Goal: Task Accomplishment & Management: Complete application form

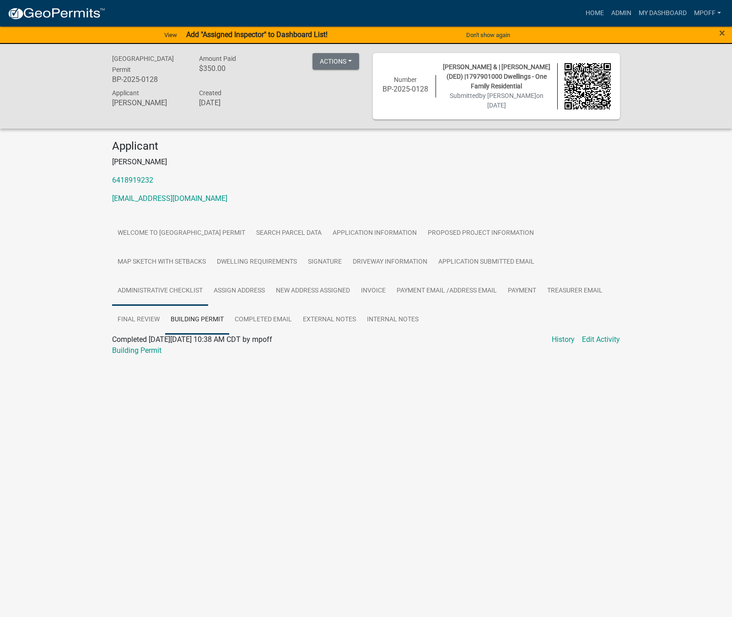
click at [163, 295] on link "Administrative Checklist" at bounding box center [160, 290] width 96 height 29
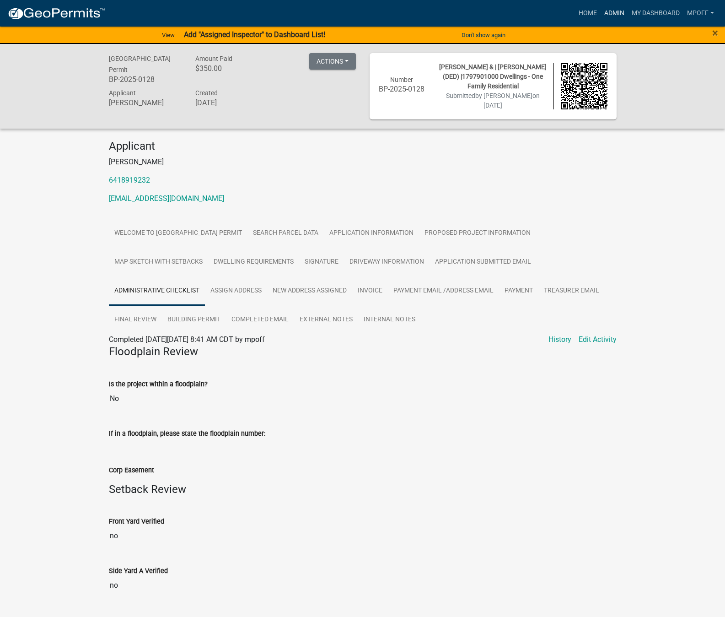
click at [615, 7] on link "Admin" at bounding box center [614, 13] width 27 height 17
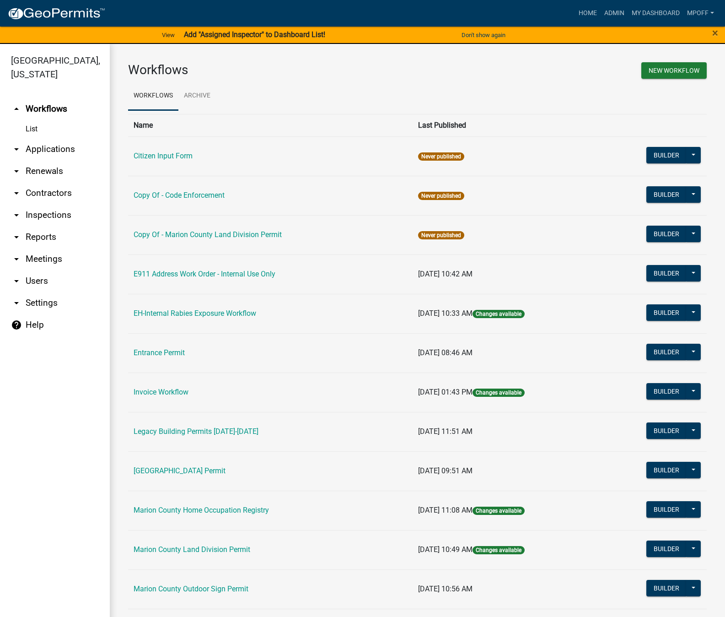
click at [180, 476] on td "[GEOGRAPHIC_DATA] Permit" at bounding box center [270, 470] width 284 height 39
click at [180, 472] on link "[GEOGRAPHIC_DATA] Permit" at bounding box center [180, 470] width 92 height 9
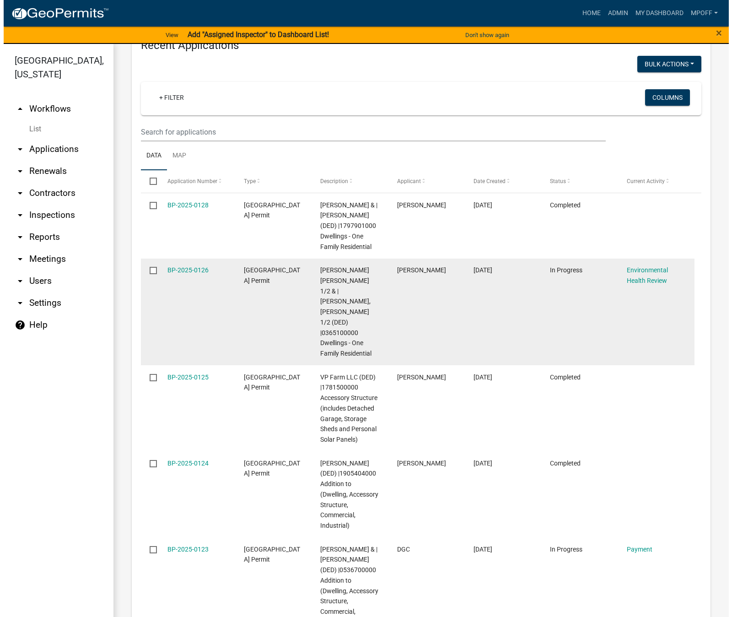
scroll to position [183, 0]
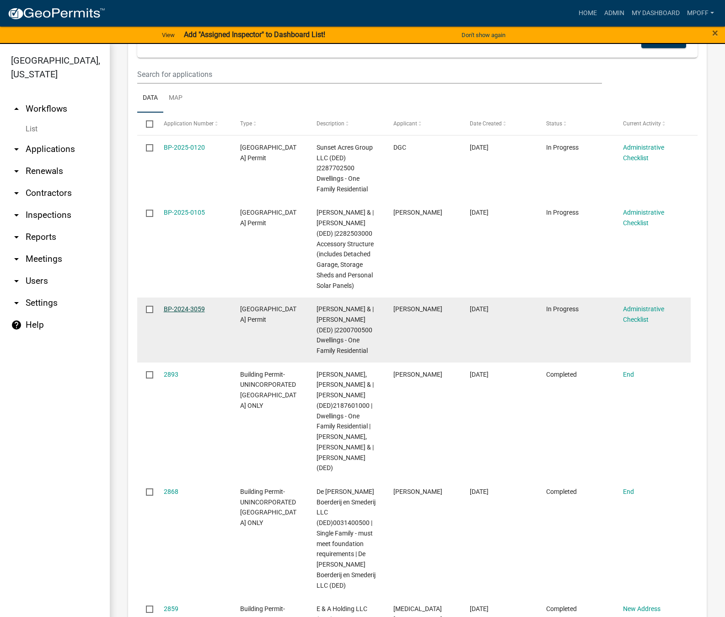
click at [175, 312] on link "BP-2024-3059" at bounding box center [184, 308] width 41 height 7
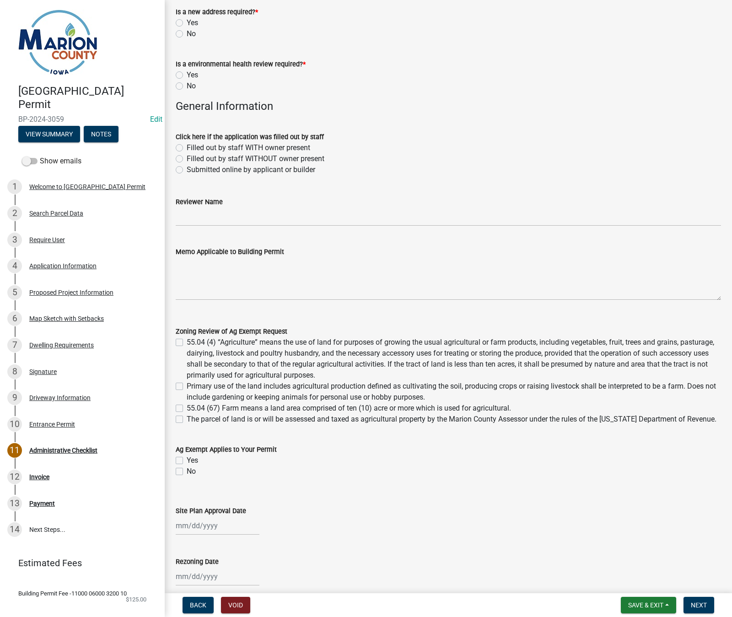
scroll to position [530, 0]
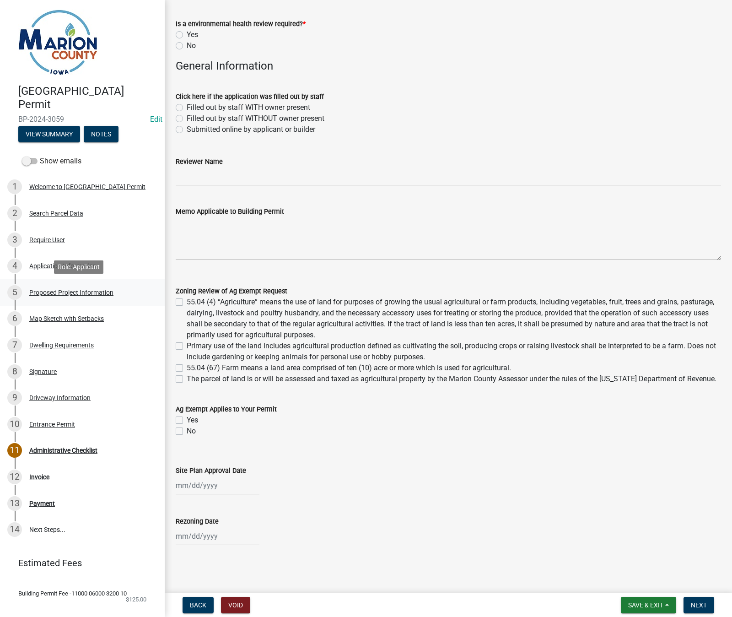
click at [124, 304] on link "5 Proposed Project Information" at bounding box center [82, 292] width 165 height 27
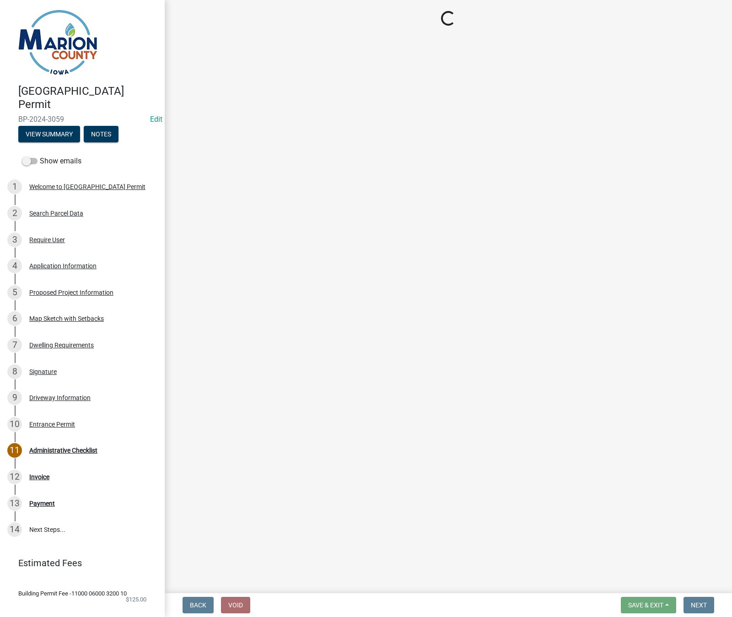
select select "ad82ad94-9bd8-43b2-a066-f5ac38fcadf5"
select select "7ee9b347-9d60-4880-bc15-13e3f262939b"
select select "c01c0ffe-a9ad-46ba-80d8-07ee8e46f3b2"
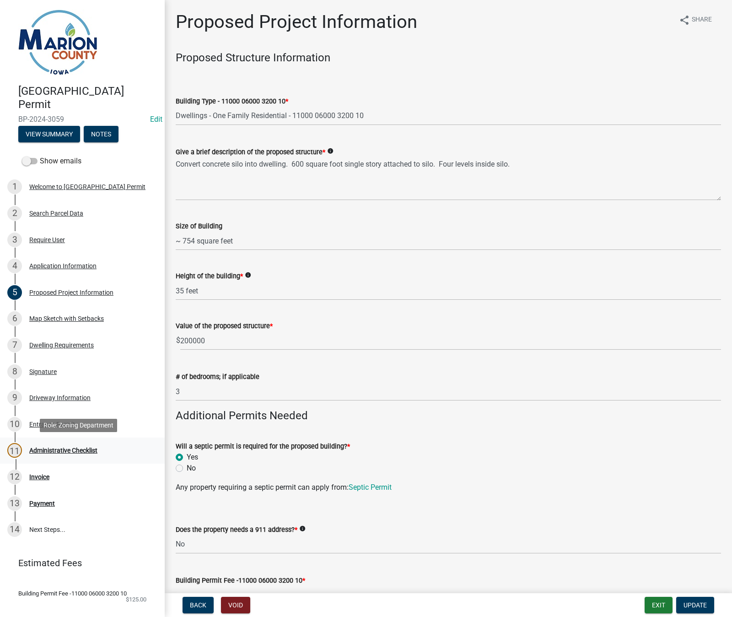
click at [67, 449] on div "Administrative Checklist" at bounding box center [63, 450] width 68 height 6
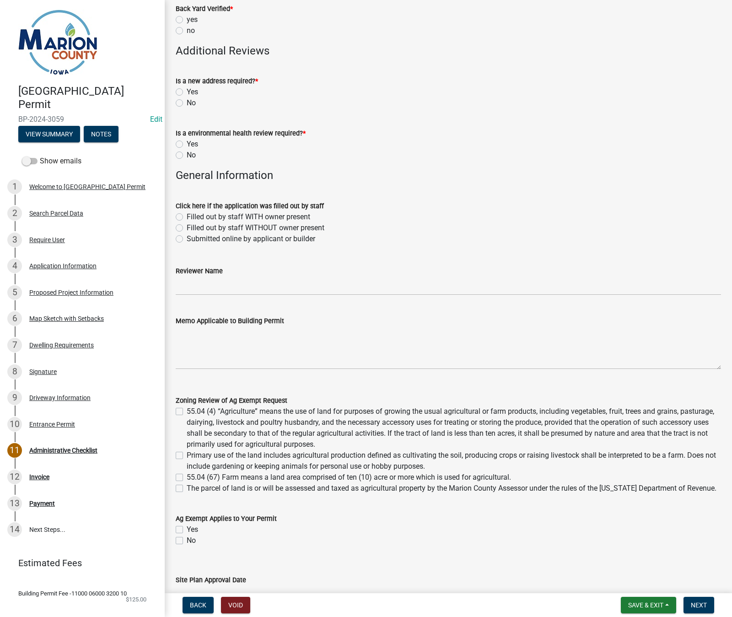
scroll to position [503, 0]
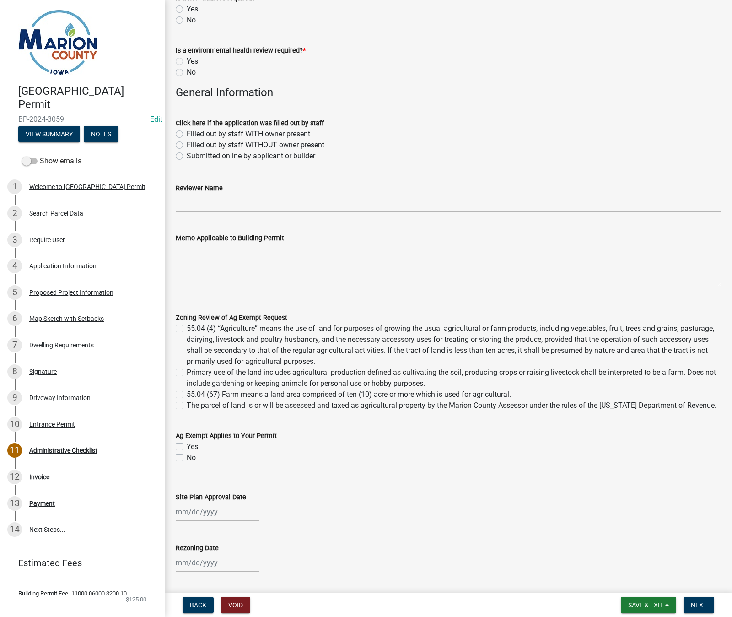
click at [288, 444] on div "Yes" at bounding box center [448, 446] width 545 height 11
click at [697, 406] on label "The parcel of land is or will be assessed and taxed as agricultural property by…" at bounding box center [452, 405] width 530 height 11
click at [193, 406] on input "The parcel of land is or will be assessed and taxed as agricultural property by…" at bounding box center [190, 403] width 6 height 6
checkbox input "true"
checkbox input "false"
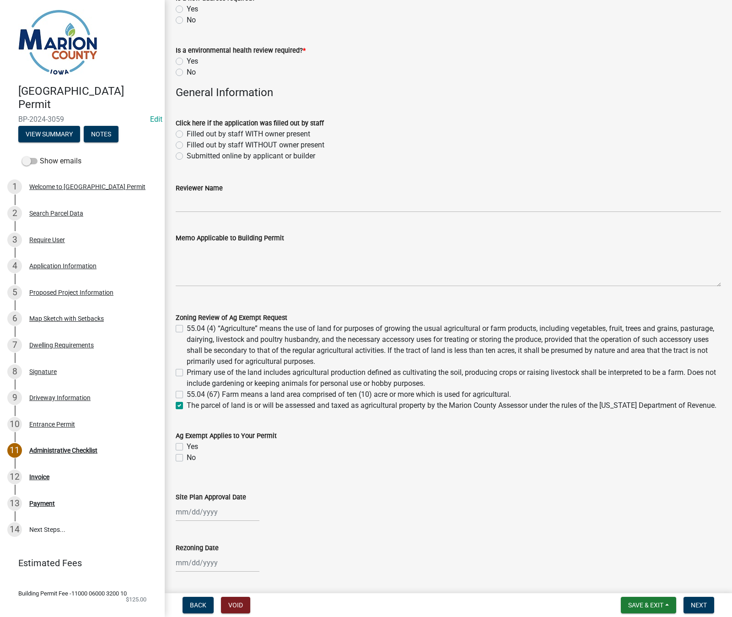
checkbox input "false"
click at [187, 407] on label "The parcel of land is or will be assessed and taxed as agricultural property by…" at bounding box center [452, 405] width 530 height 11
click at [187, 406] on input "The parcel of land is or will be assessed and taxed as agricultural property by…" at bounding box center [190, 403] width 6 height 6
checkbox input "false"
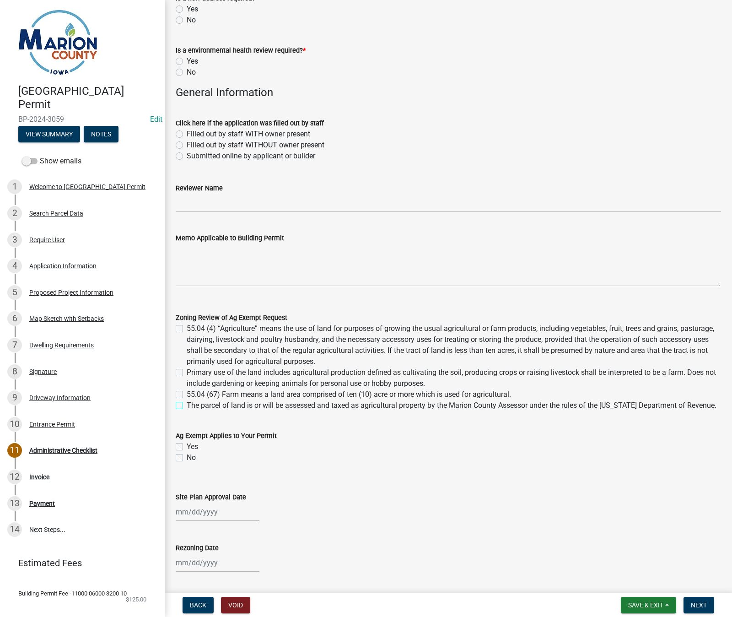
checkbox input "false"
click at [699, 404] on div "The parcel of land is or will be assessed and taxed as agricultural property by…" at bounding box center [448, 405] width 545 height 11
click at [695, 404] on label "The parcel of land is or will be assessed and taxed as agricultural property by…" at bounding box center [452, 405] width 530 height 11
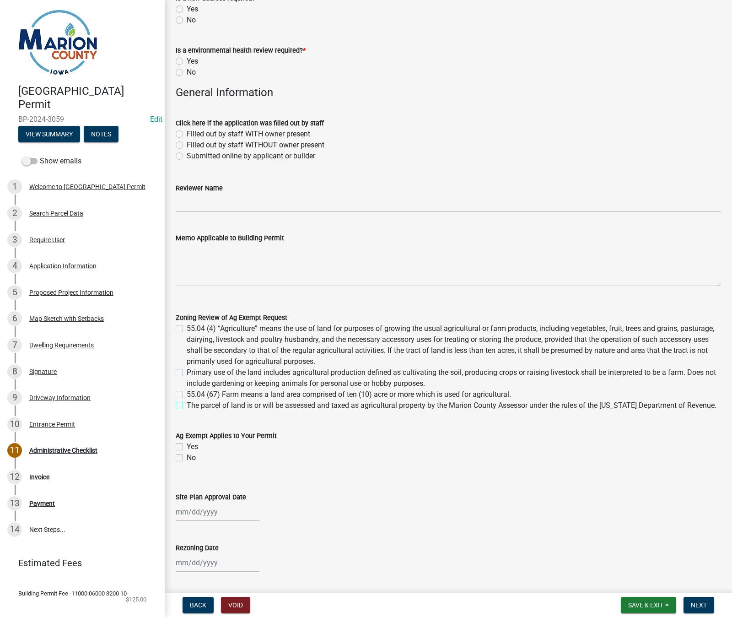
click at [193, 404] on input "The parcel of land is or will be assessed and taxed as agricultural property by…" at bounding box center [190, 403] width 6 height 6
checkbox input "true"
checkbox input "false"
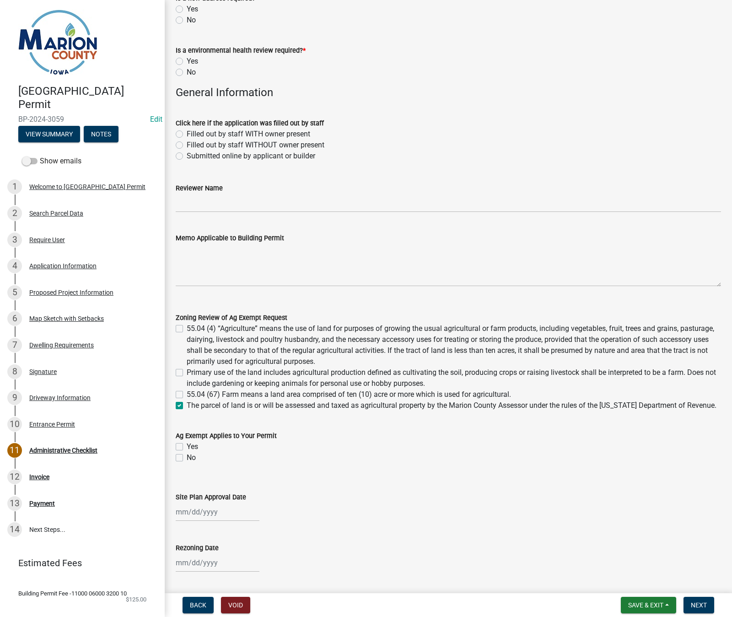
checkbox input "true"
click at [651, 610] on button "Save & Exit" at bounding box center [648, 604] width 55 height 16
click at [643, 584] on button "Save & Exit" at bounding box center [639, 581] width 73 height 22
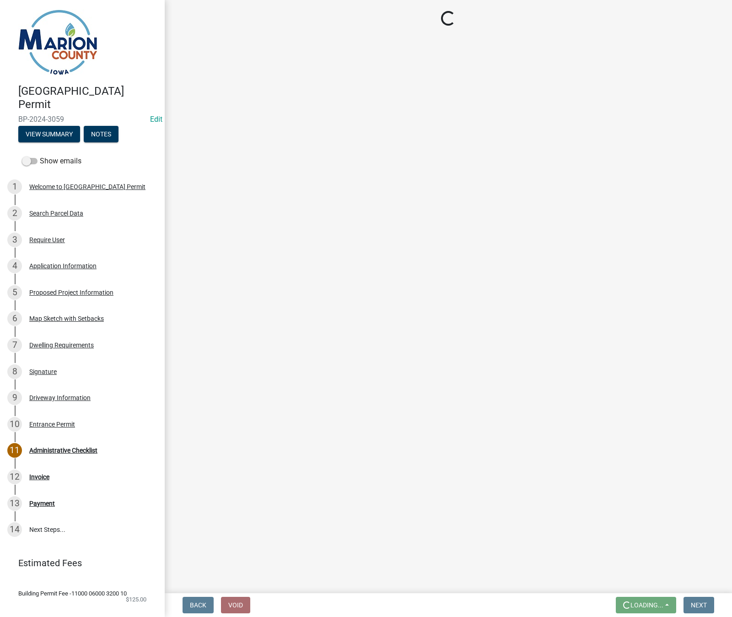
scroll to position [0, 0]
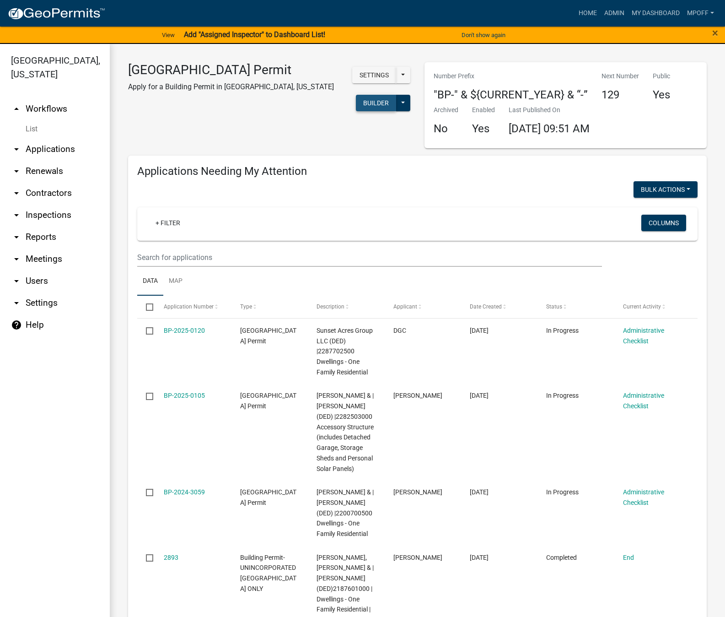
click at [385, 107] on button "Builder" at bounding box center [376, 103] width 40 height 16
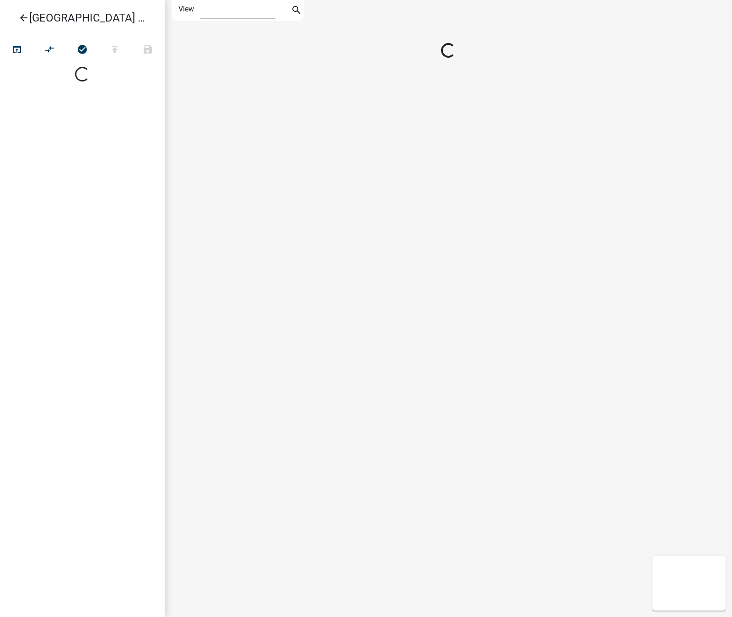
select select "1"
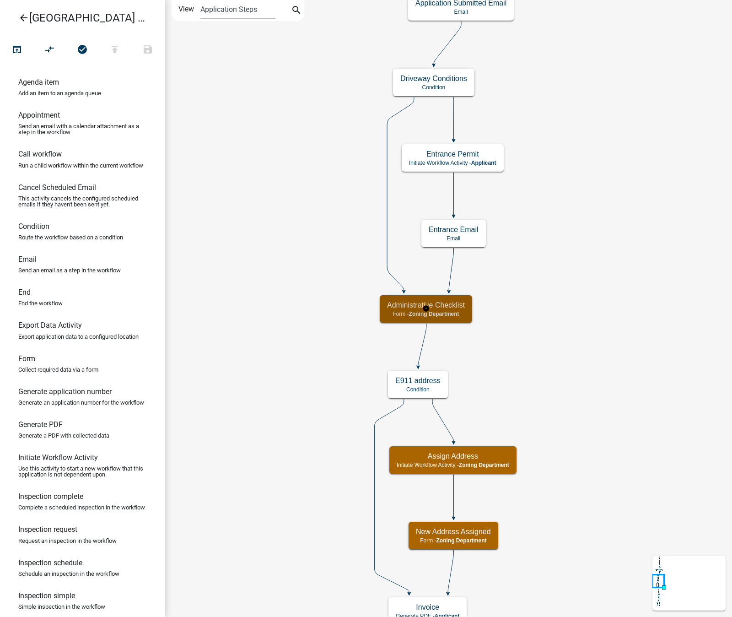
click at [454, 311] on span "Zoning Department" at bounding box center [434, 314] width 50 height 6
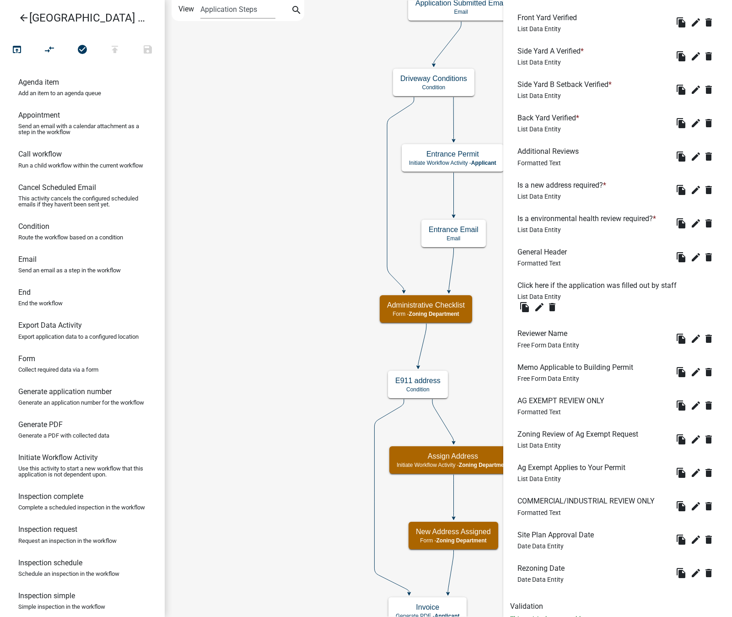
scroll to position [536, 0]
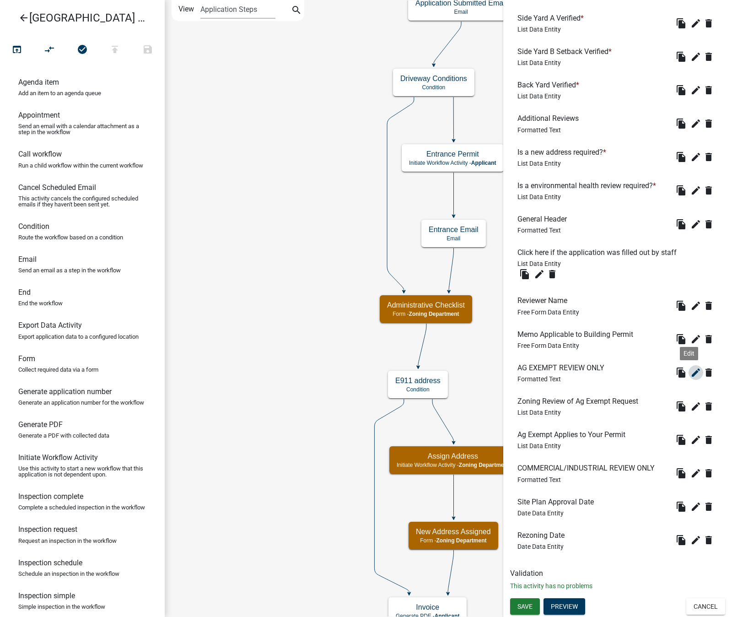
click at [690, 371] on icon "edit" at bounding box center [695, 372] width 11 height 11
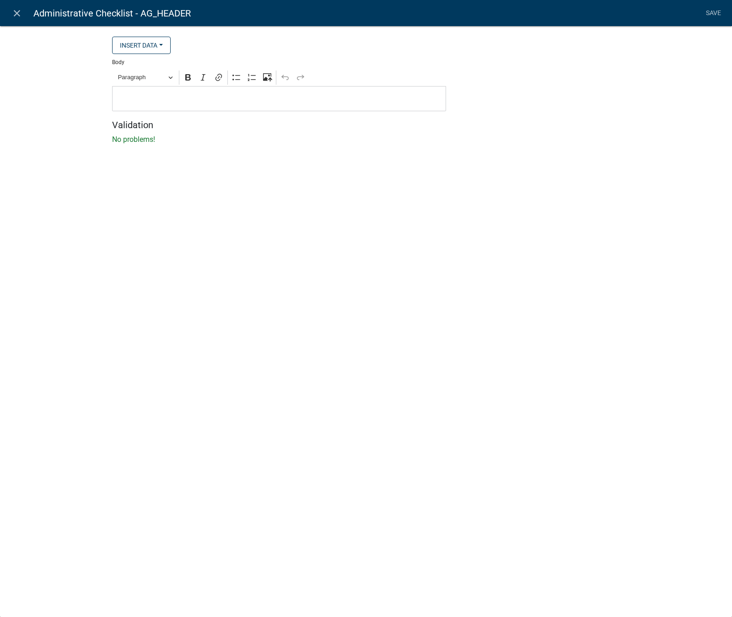
select select "rich-text"
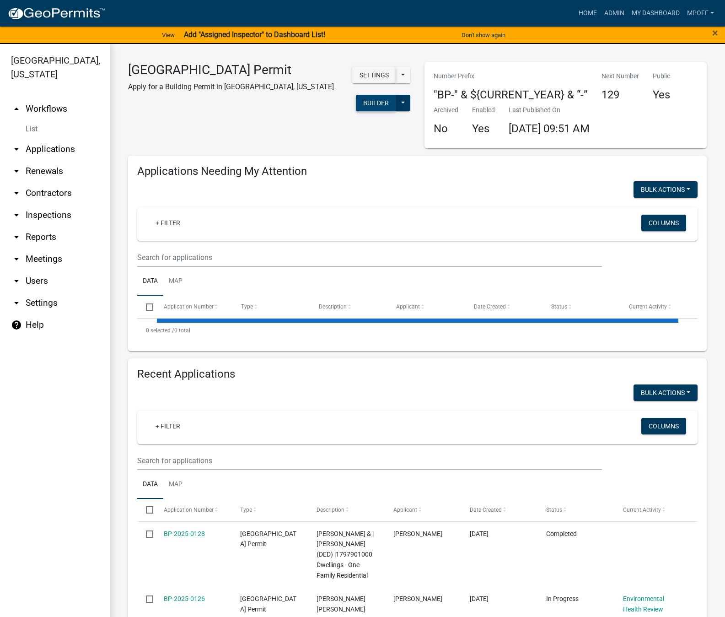
click at [367, 101] on button "Builder" at bounding box center [376, 103] width 40 height 16
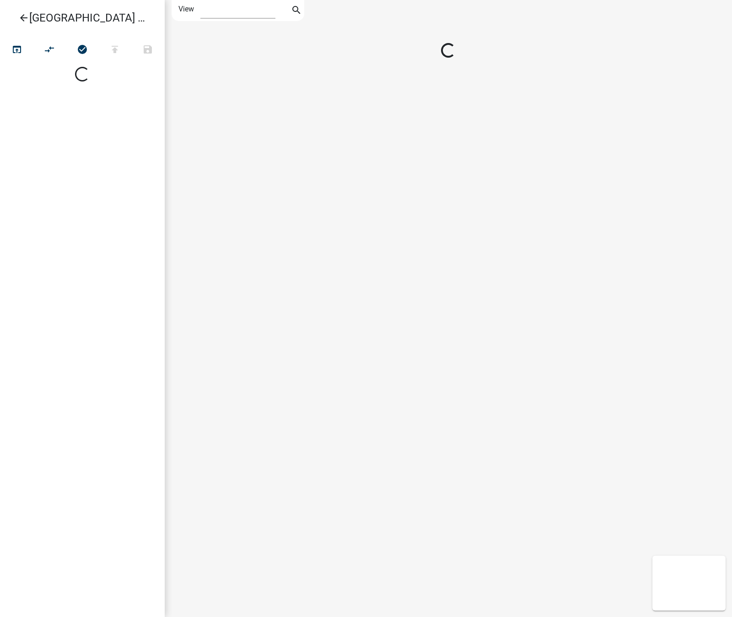
select select "1"
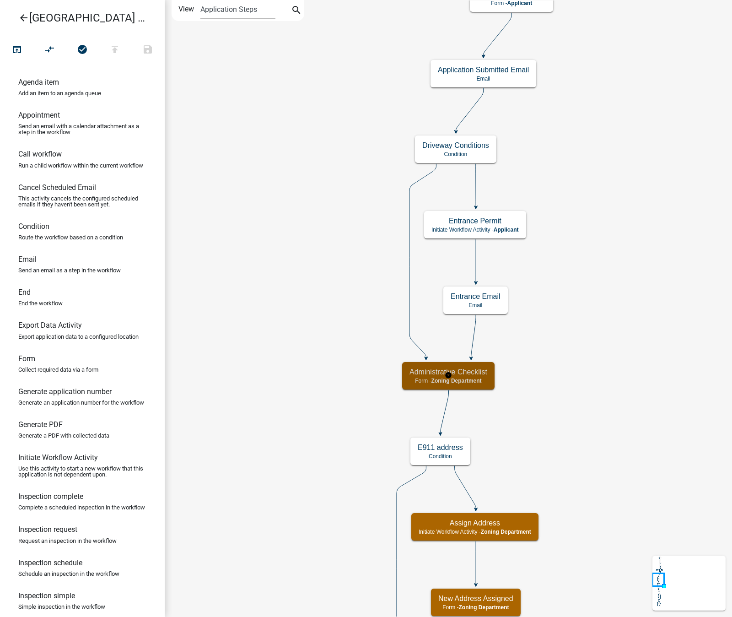
click at [475, 376] on h5 "Administrative Checklist" at bounding box center [448, 371] width 78 height 9
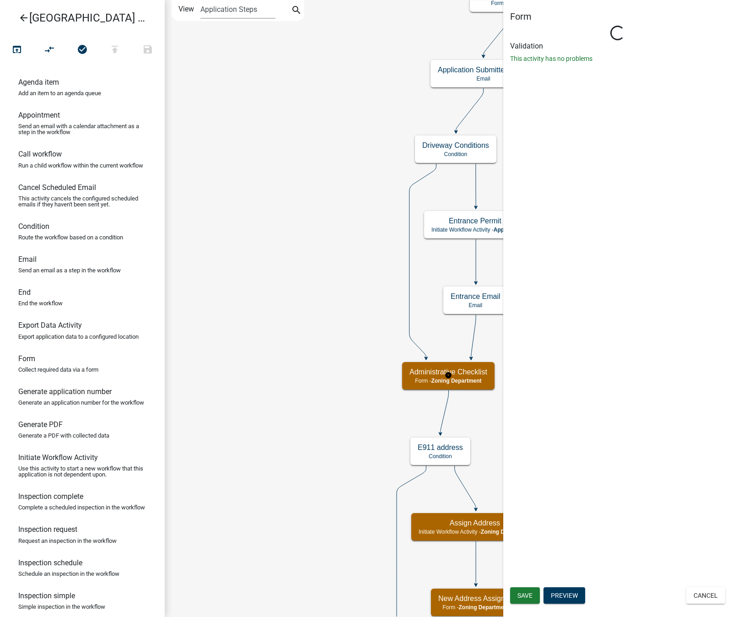
select select "5604C69C-4A5F-46E8-9FE5-0738FEBF77B0"
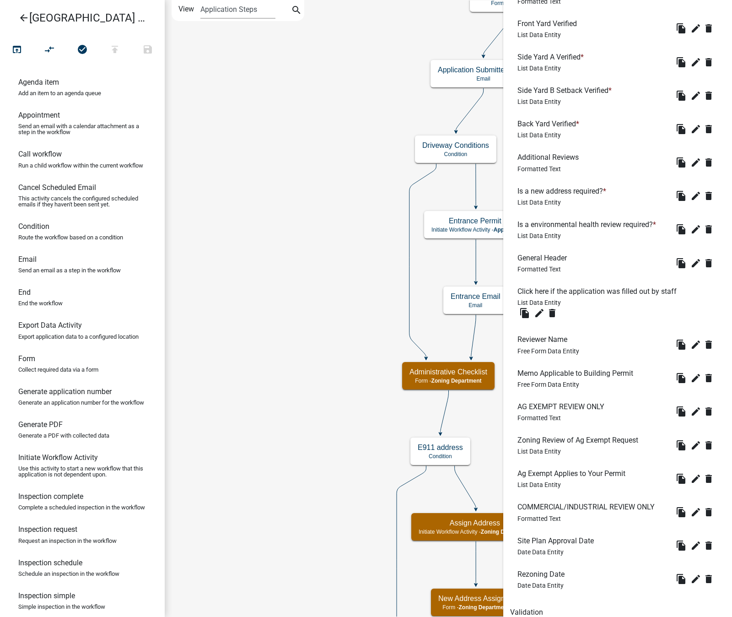
scroll to position [536, 0]
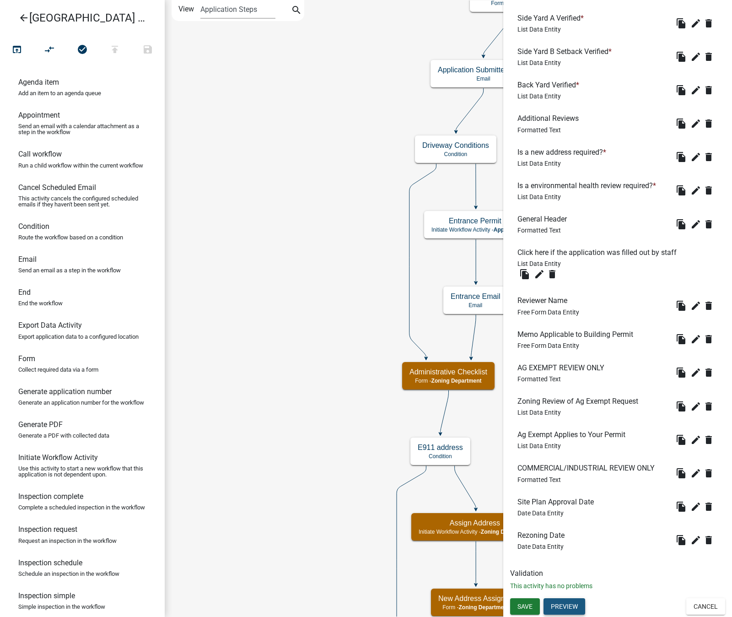
click at [566, 601] on button "Preview" at bounding box center [564, 606] width 42 height 16
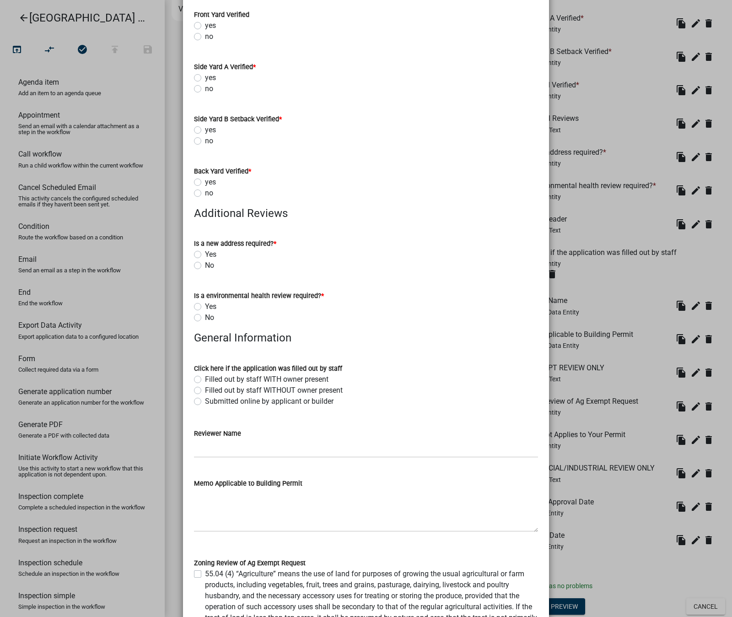
scroll to position [549, 0]
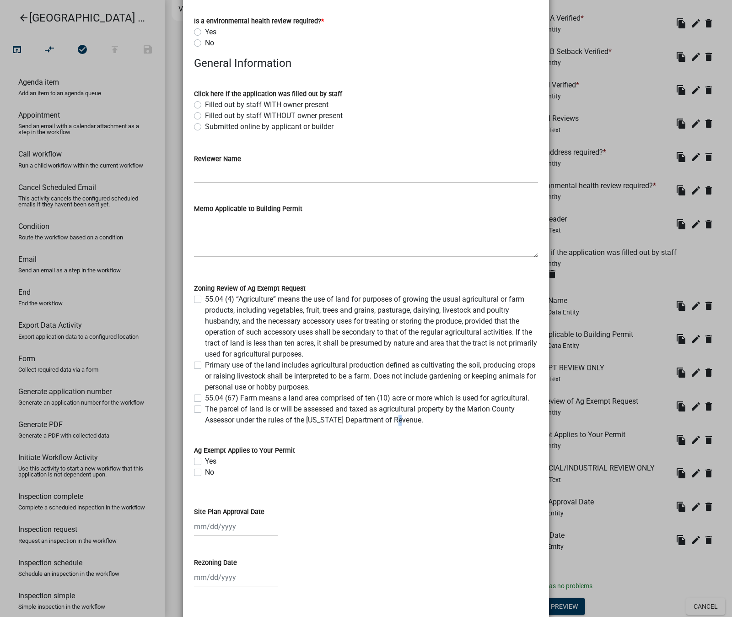
click at [397, 419] on label "The parcel of land is or will be assessed and taxed as agricultural property by…" at bounding box center [371, 414] width 333 height 22
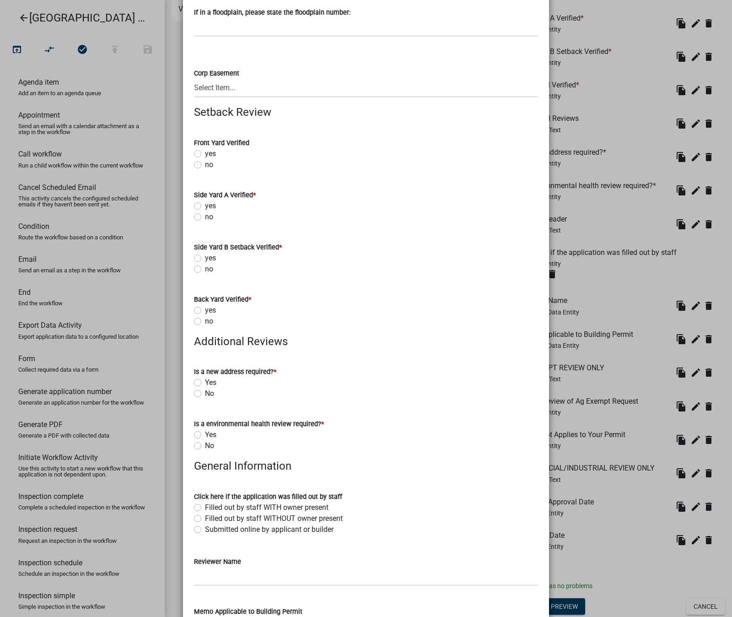
scroll to position [0, 0]
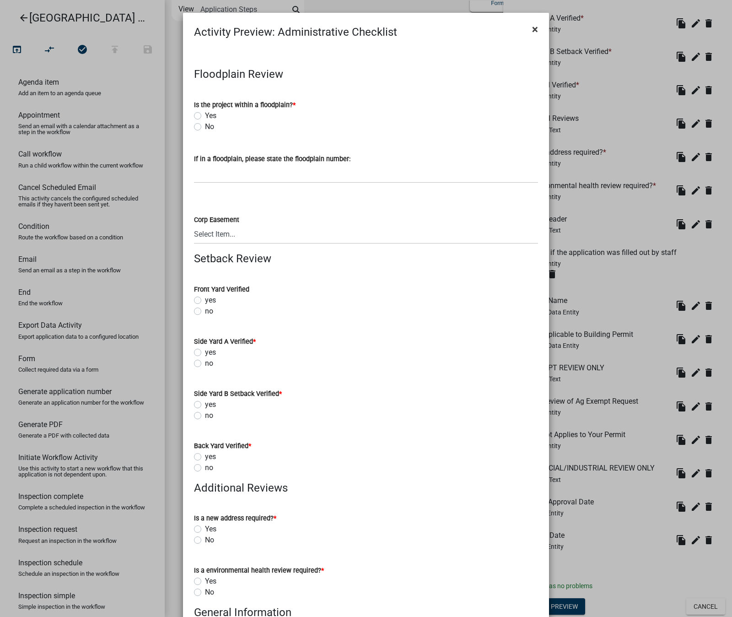
click at [532, 29] on span "×" at bounding box center [535, 29] width 6 height 13
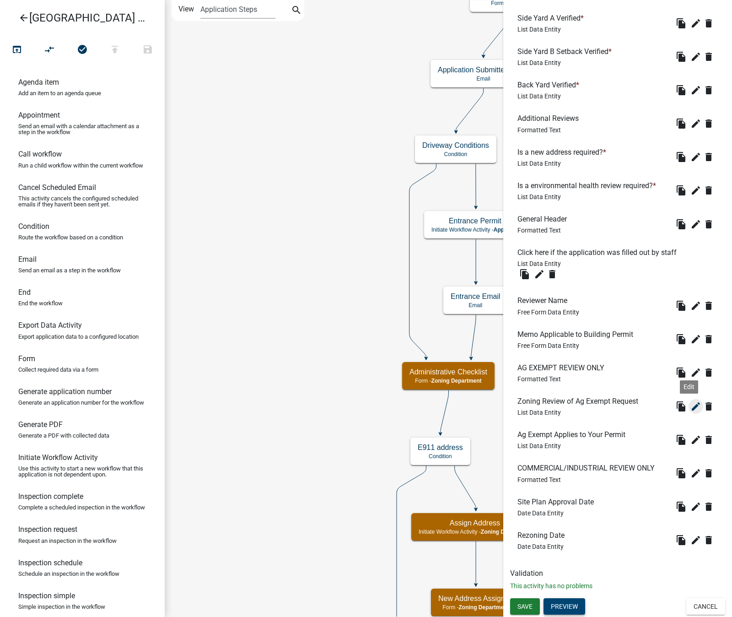
click at [690, 409] on icon "edit" at bounding box center [695, 406] width 11 height 11
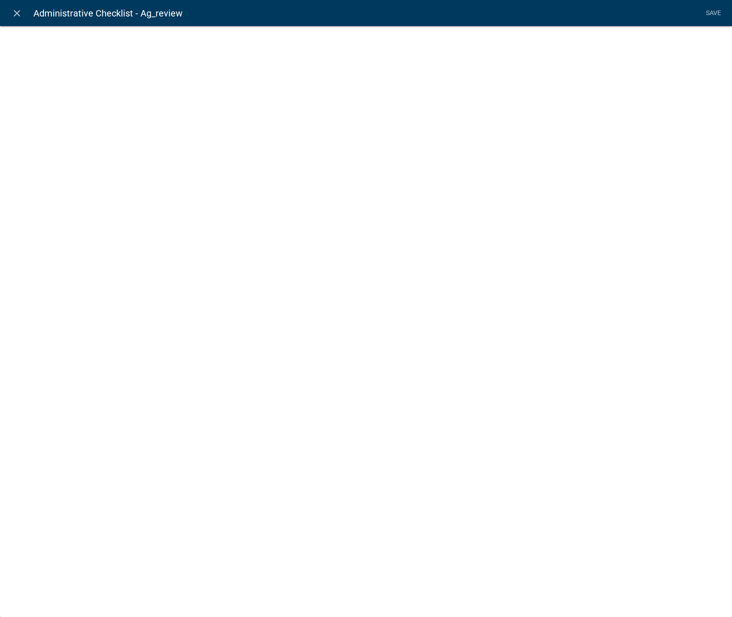
select select "list-data"
select select
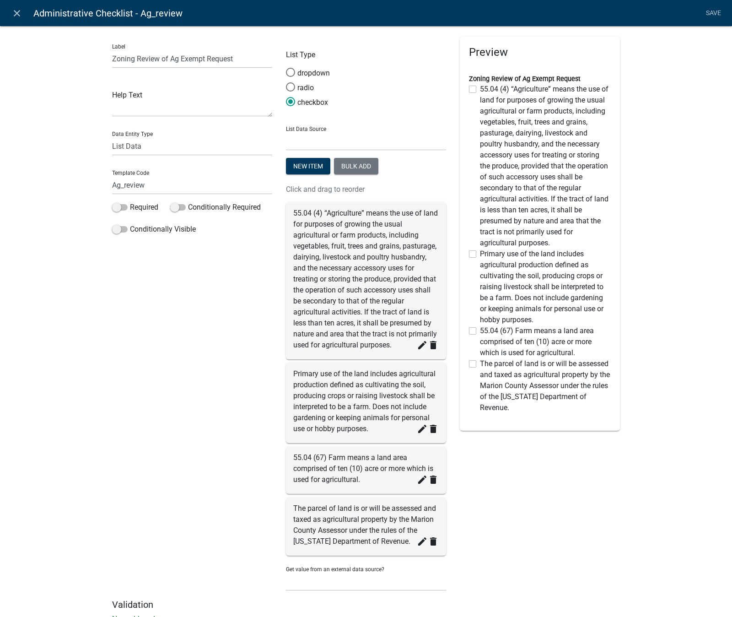
click at [588, 397] on label "The parcel of land is or will be assessed and taxed as agricultural property by…" at bounding box center [545, 385] width 131 height 55
click at [486, 364] on input "The parcel of land is or will be assessed and taxed as agricultural property by…" at bounding box center [483, 361] width 6 height 6
checkbox input "true"
checkbox input "false"
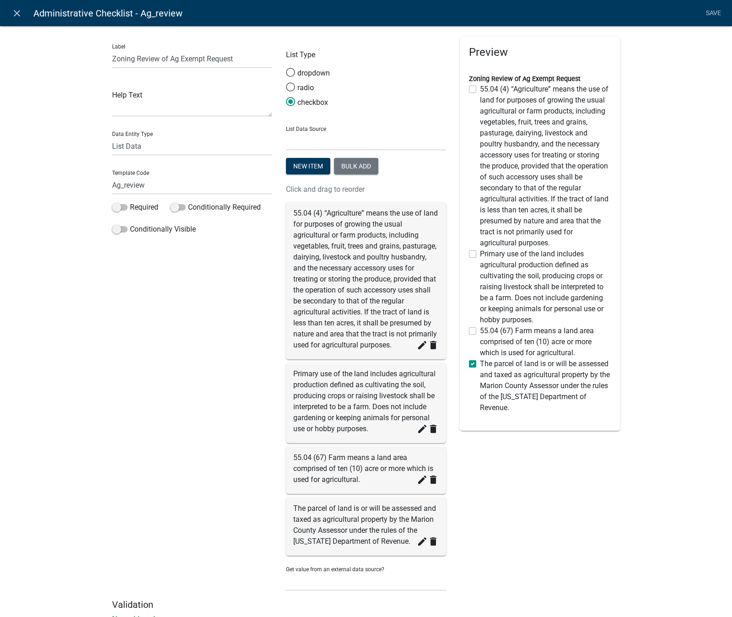
checkbox input "false"
click at [592, 397] on label "The parcel of land is or will be assessed and taxed as agricultural property by…" at bounding box center [545, 385] width 131 height 55
click at [486, 364] on input "The parcel of land is or will be assessed and taxed as agricultural property by…" at bounding box center [483, 361] width 6 height 6
checkbox input "false"
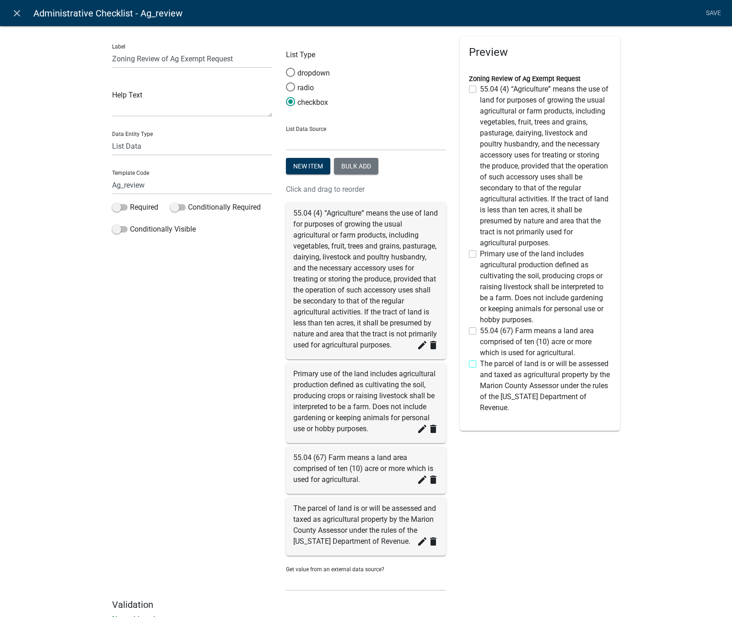
checkbox input "false"
click at [592, 397] on label "The parcel of land is or will be assessed and taxed as agricultural property by…" at bounding box center [545, 385] width 131 height 55
click at [486, 364] on input "The parcel of land is or will be assessed and taxed as agricultural property by…" at bounding box center [483, 361] width 6 height 6
checkbox input "true"
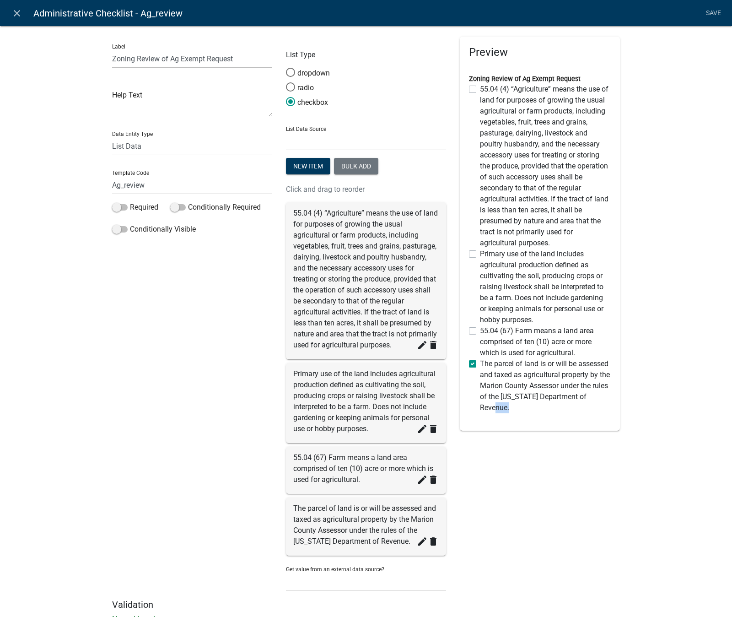
checkbox input "false"
click at [465, 363] on div "Zoning Review of Ag Exempt Request 55.04 (4) “Agriculture” means the use of lan…" at bounding box center [540, 238] width 156 height 349
click at [480, 364] on label "The parcel of land is or will be assessed and taxed as agricultural property by…" at bounding box center [545, 385] width 131 height 55
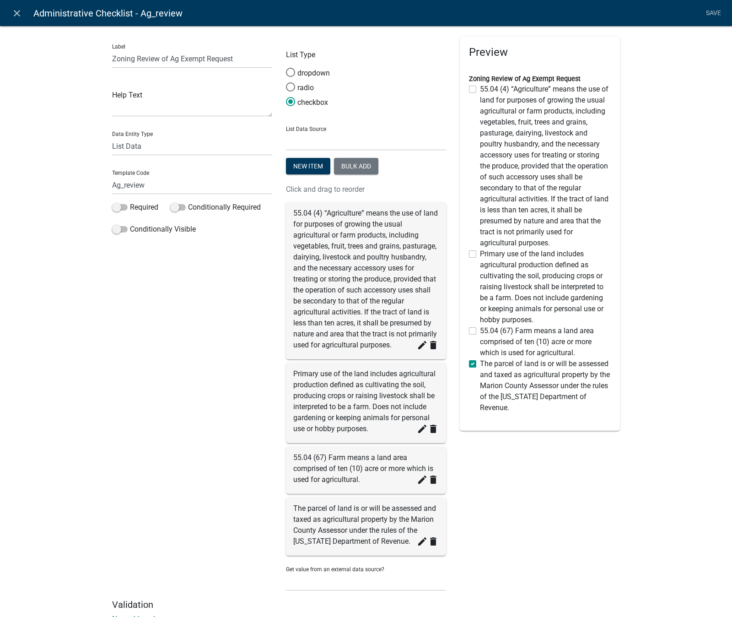
click at [480, 364] on input "The parcel of land is or will be assessed and taxed as agricultural property by…" at bounding box center [483, 361] width 6 height 6
checkbox input "false"
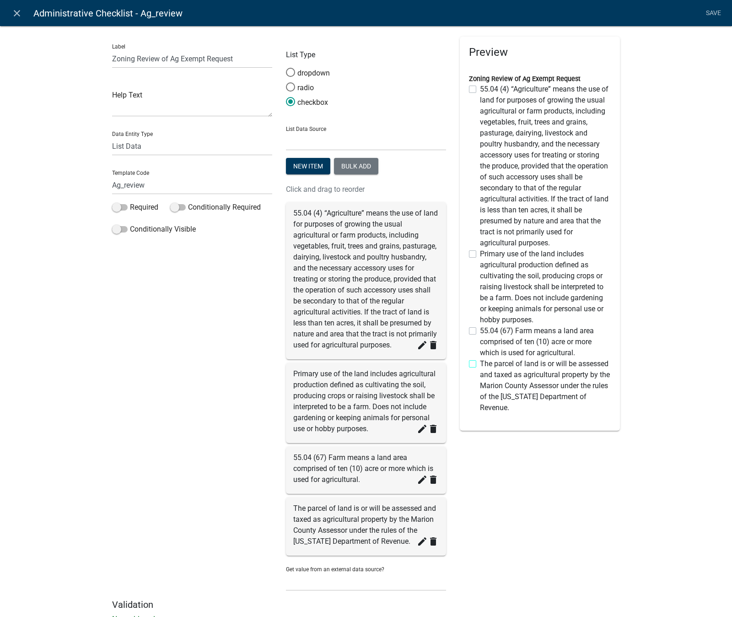
checkbox input "false"
click at [12, 13] on icon "close" at bounding box center [16, 13] width 11 height 11
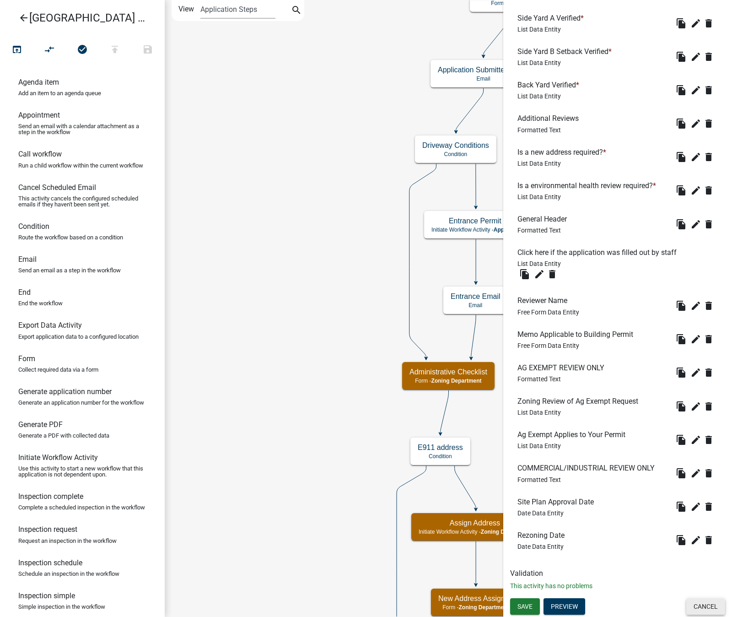
click at [703, 604] on button "Cancel" at bounding box center [705, 606] width 39 height 16
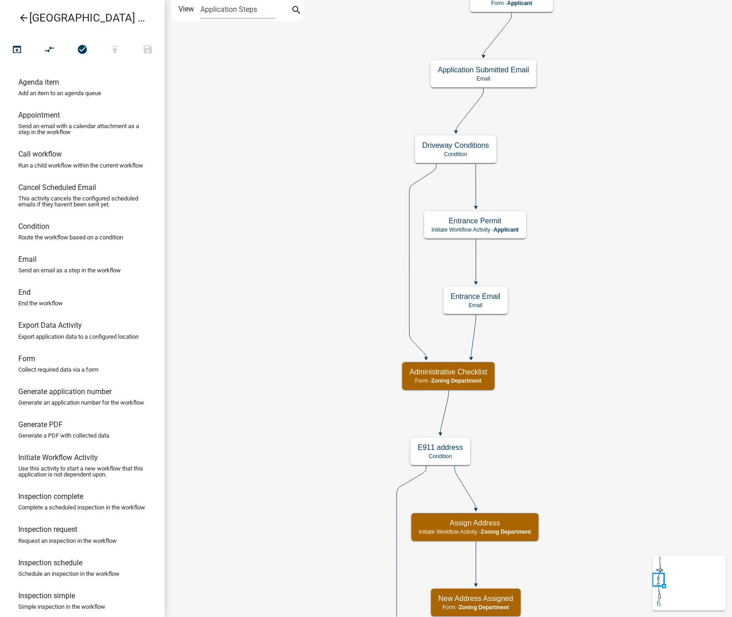
click at [28, 17] on icon "arrow_back" at bounding box center [23, 18] width 11 height 13
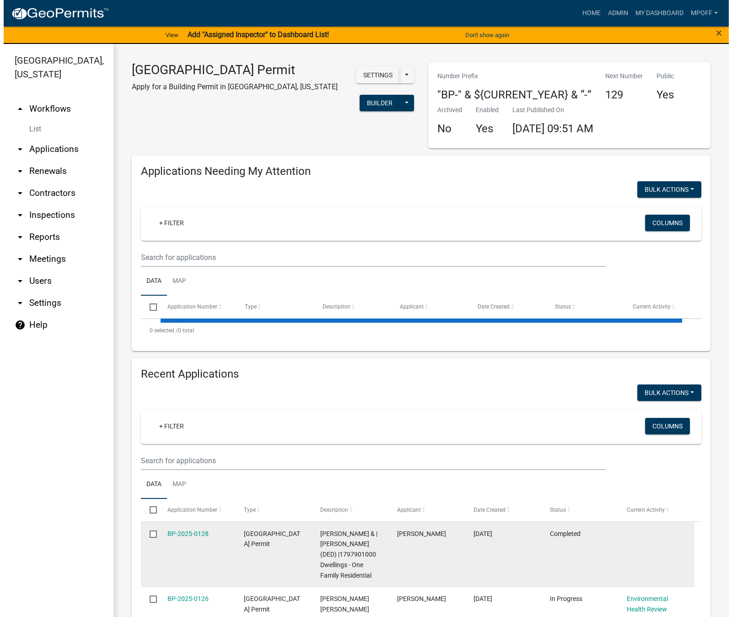
scroll to position [183, 0]
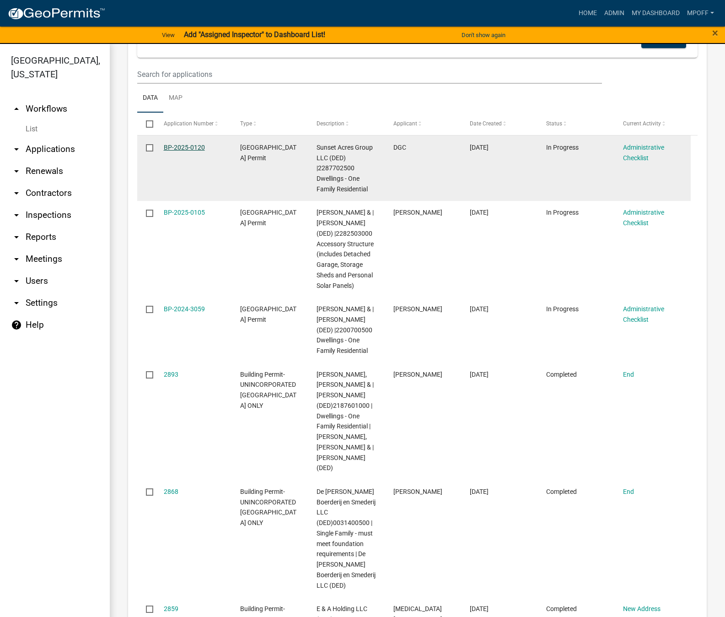
click at [186, 145] on link "BP-2025-0120" at bounding box center [184, 147] width 41 height 7
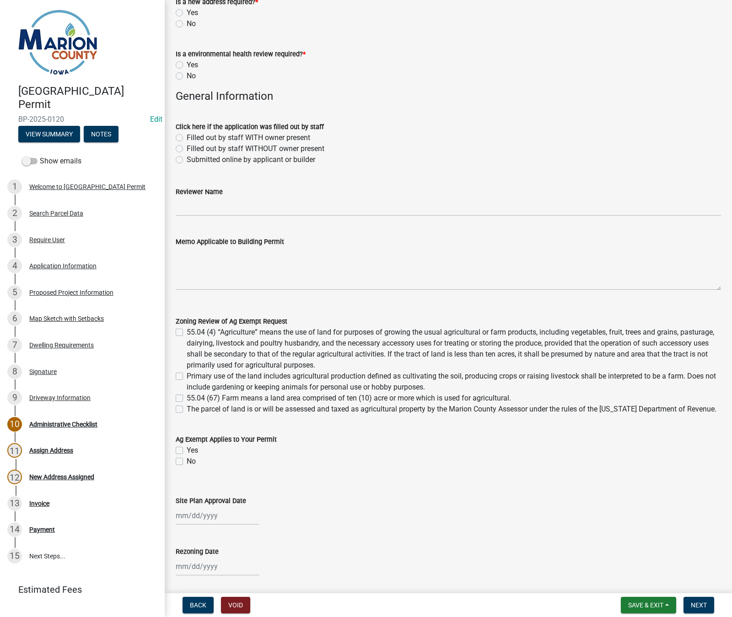
scroll to position [530, 0]
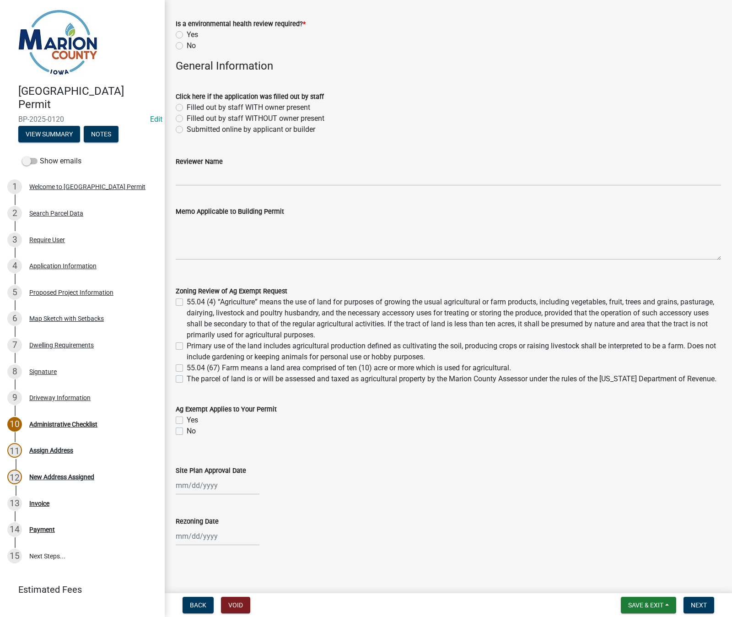
click at [289, 367] on label "55.04 (67) Farm means a land area comprised of ten (10) acre or more which is u…" at bounding box center [349, 367] width 324 height 11
click at [193, 367] on input "55.04 (67) Farm means a land area comprised of ten (10) acre or more which is u…" at bounding box center [190, 365] width 6 height 6
checkbox input "true"
checkbox input "false"
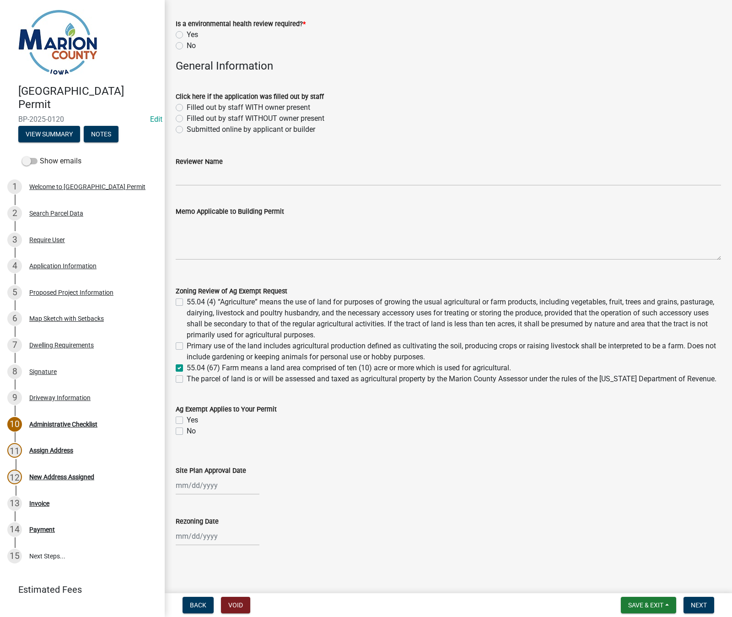
checkbox input "true"
checkbox input "false"
click at [187, 368] on label "55.04 (67) Farm means a land area comprised of ten (10) acre or more which is u…" at bounding box center [349, 367] width 324 height 11
click at [187, 368] on input "55.04 (67) Farm means a land area comprised of ten (10) acre or more which is u…" at bounding box center [190, 365] width 6 height 6
checkbox input "false"
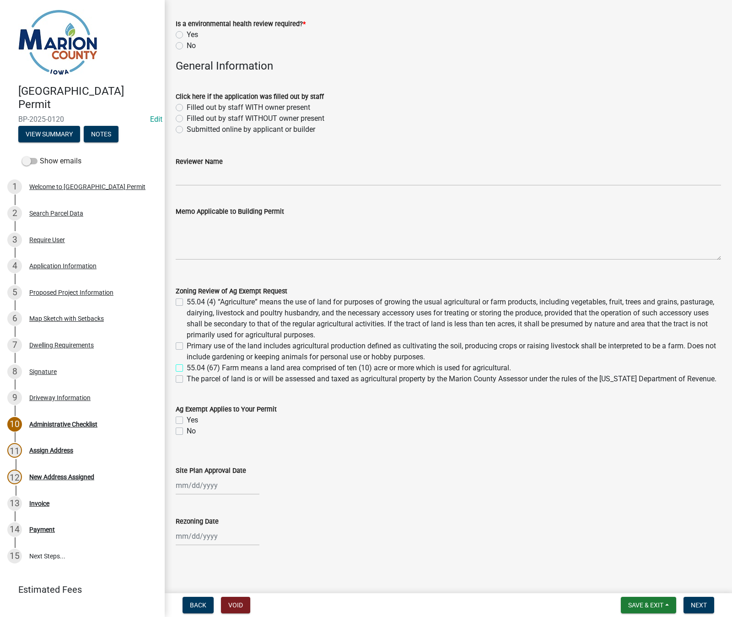
checkbox input "false"
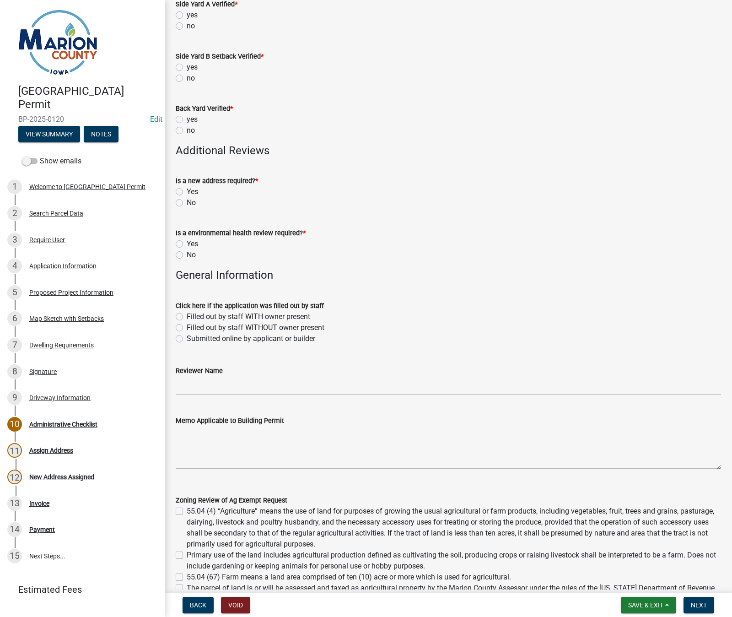
scroll to position [301, 0]
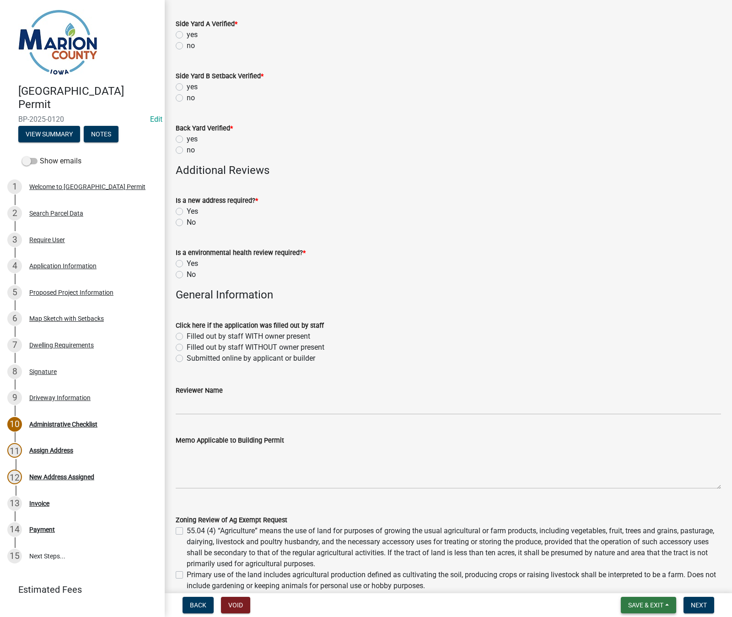
click at [660, 608] on button "Save & Exit" at bounding box center [648, 604] width 55 height 16
click at [654, 584] on button "Save & Exit" at bounding box center [639, 581] width 73 height 22
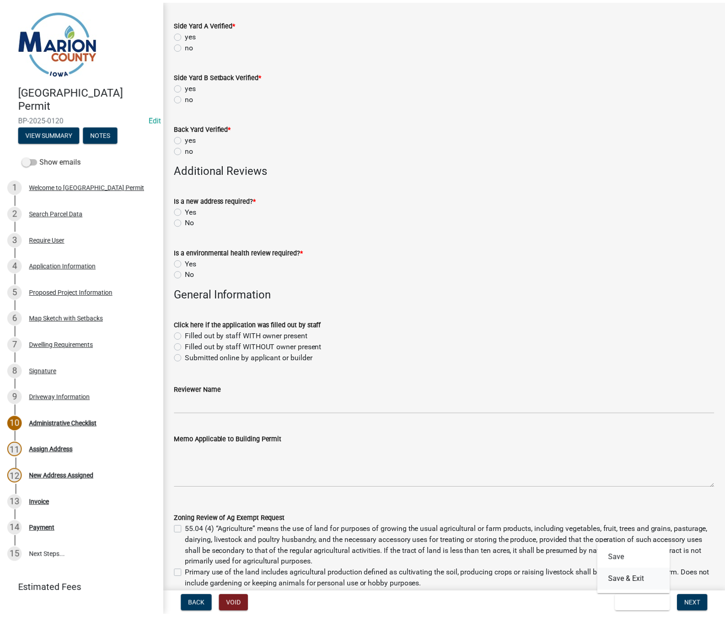
scroll to position [0, 0]
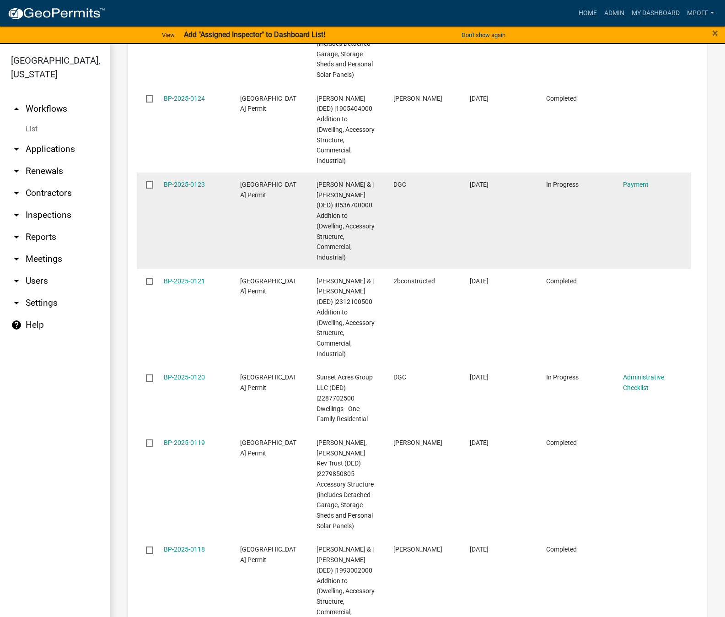
scroll to position [1769, 0]
